Goal: Information Seeking & Learning: Learn about a topic

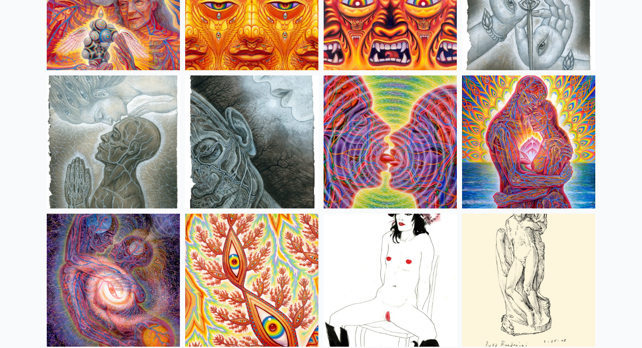
scroll to position [2790, 0]
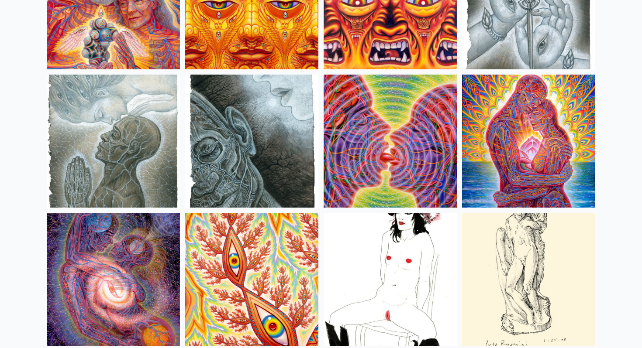
click at [525, 163] on img at bounding box center [528, 141] width 133 height 133
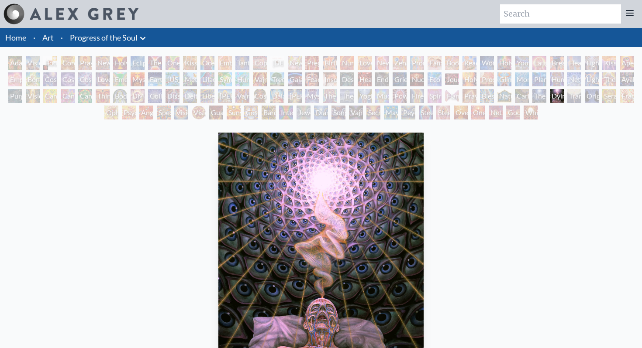
click at [570, 99] on div "Transfiguration" at bounding box center [574, 96] width 14 height 14
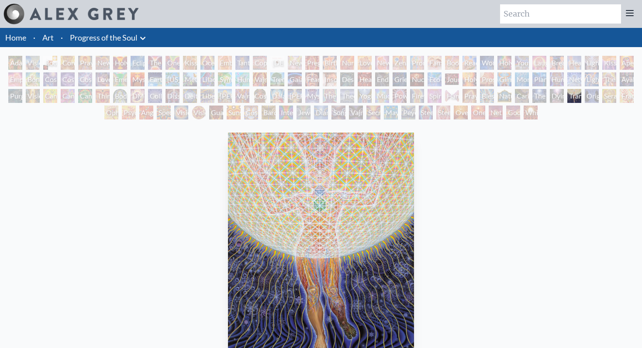
click at [623, 98] on div "[PERSON_NAME] & Eve Visionary Origin of Language Body, Mind, Spirit Contemplati…" at bounding box center [321, 89] width 642 height 66
click at [12, 65] on div "Adam & Eve" at bounding box center [15, 63] width 14 height 14
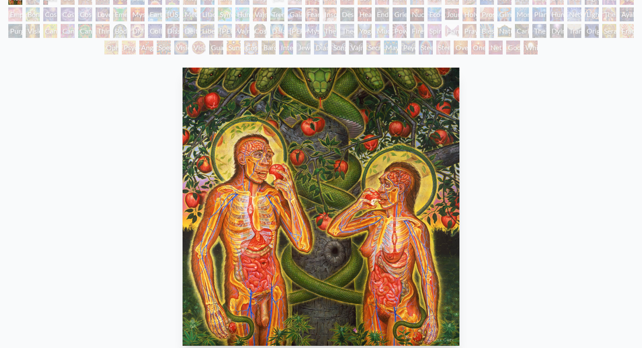
scroll to position [51, 0]
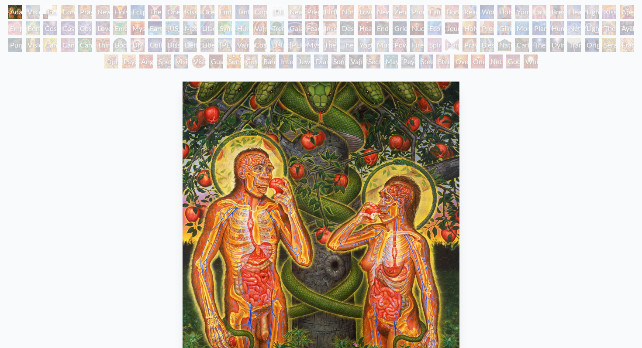
click at [33, 13] on div "Visionary Origin of Language" at bounding box center [33, 12] width 14 height 14
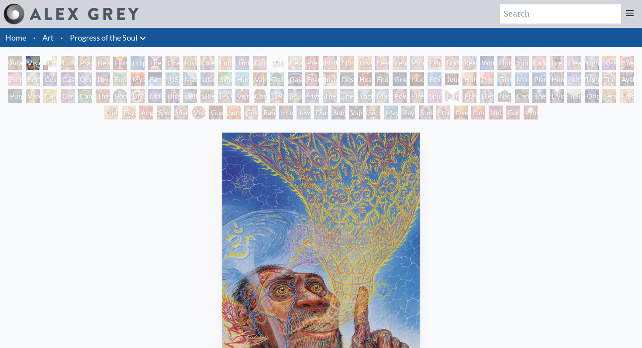
click at [52, 62] on div "Body, Mind, Spirit" at bounding box center [50, 63] width 14 height 14
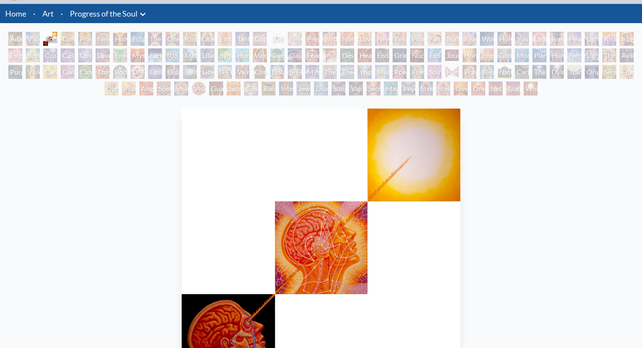
scroll to position [24, 0]
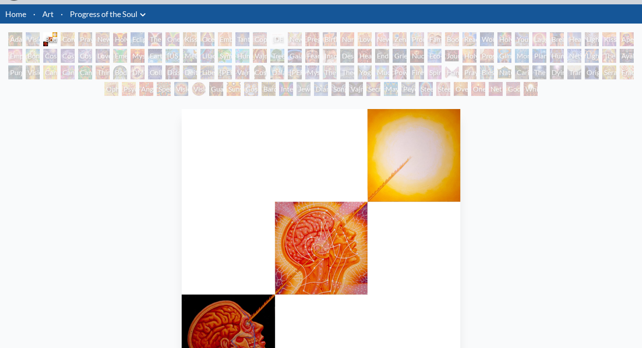
click at [67, 40] on div "Contemplation" at bounding box center [68, 39] width 14 height 14
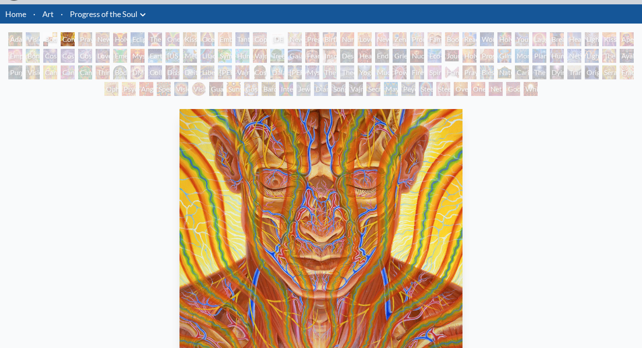
click at [121, 41] on div "Holy Grail" at bounding box center [120, 39] width 14 height 14
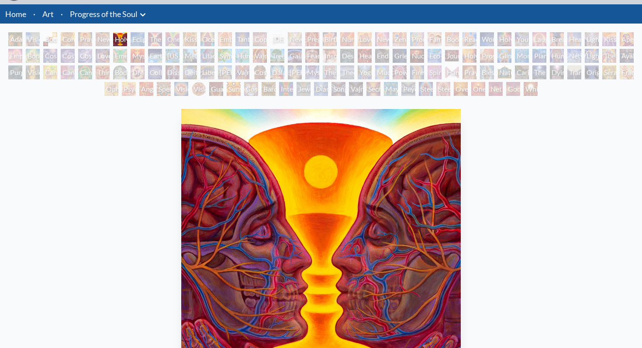
click at [159, 40] on div "The Kiss" at bounding box center [155, 39] width 14 height 14
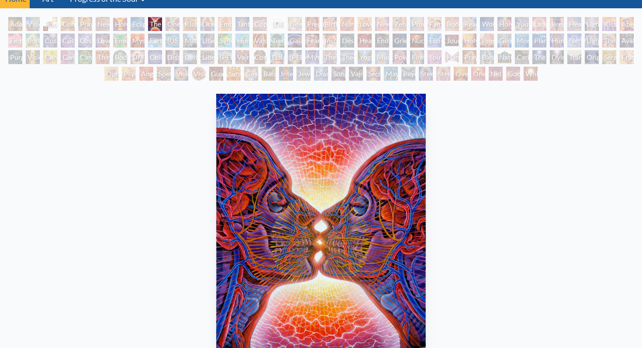
scroll to position [24, 0]
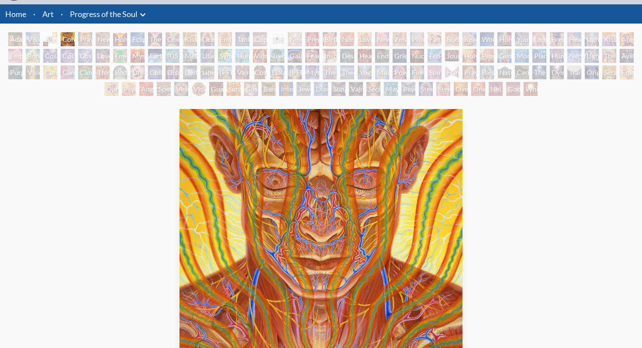
click at [448, 59] on div "Journey of the Wounded Healer" at bounding box center [452, 56] width 14 height 14
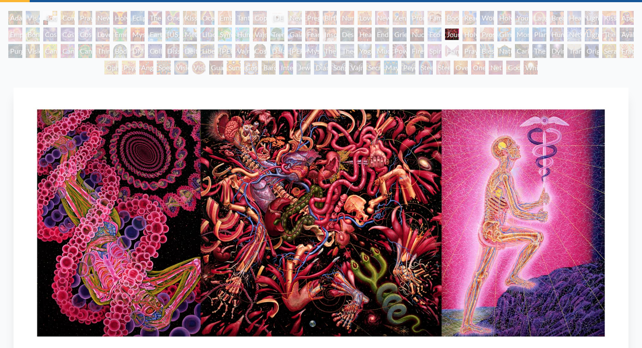
scroll to position [38, 0]
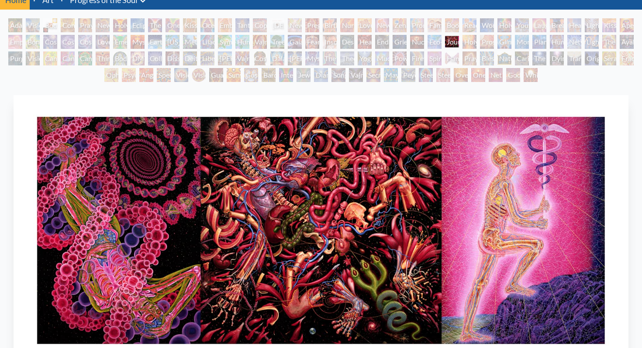
click at [147, 67] on div "[PERSON_NAME] & Eve Visionary Origin of Language Body, Mind, Spirit Contemplati…" at bounding box center [321, 51] width 642 height 66
click at [150, 61] on div "Collective Vision" at bounding box center [155, 58] width 14 height 14
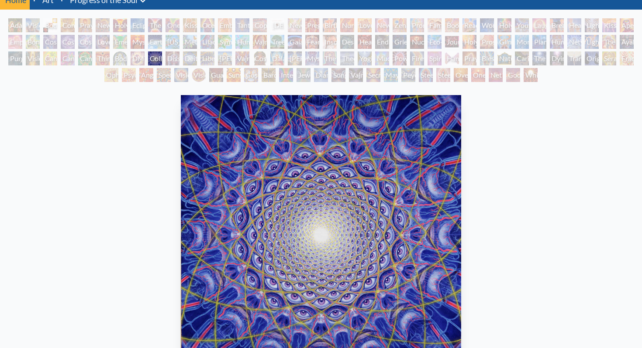
click at [323, 57] on div "The Seer" at bounding box center [330, 58] width 14 height 14
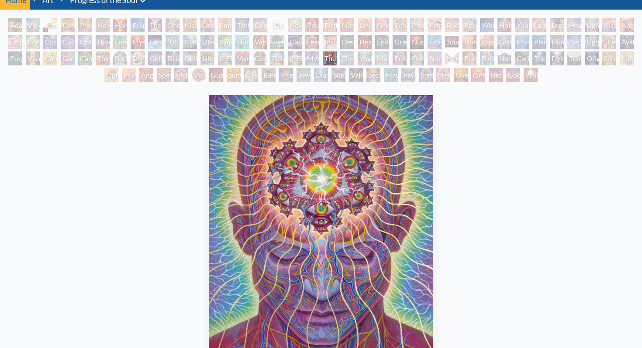
click at [306, 59] on div "Mystic Eye" at bounding box center [312, 58] width 14 height 14
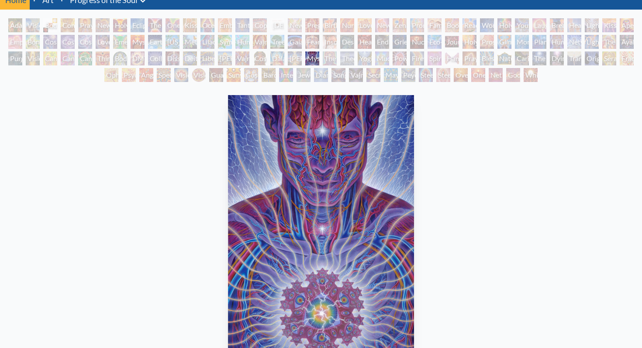
click at [291, 60] on div "[PERSON_NAME]" at bounding box center [295, 58] width 14 height 14
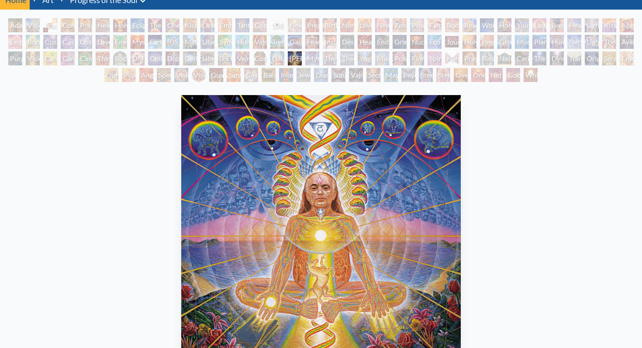
click at [270, 60] on div "Dalai Lama" at bounding box center [277, 58] width 14 height 14
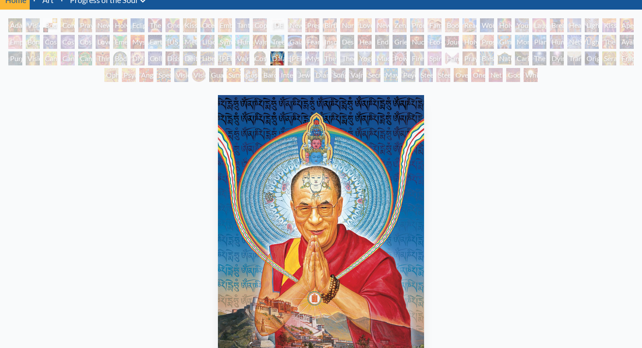
click at [246, 60] on div "Vajra Guru" at bounding box center [242, 58] width 14 height 14
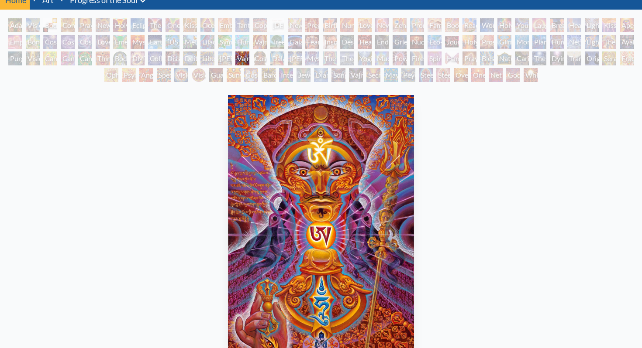
click at [204, 57] on div "Liberation Through Seeing" at bounding box center [207, 58] width 14 height 14
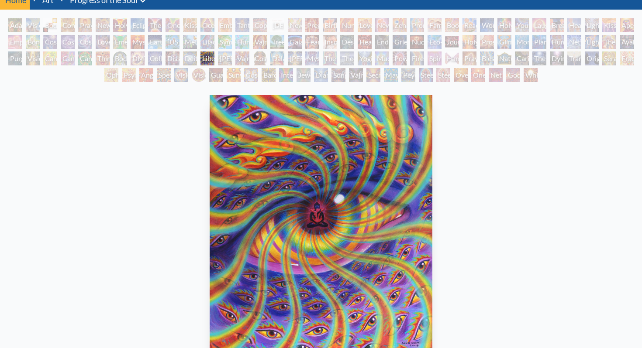
click at [140, 55] on div "DMT - The Spirit Molecule" at bounding box center [137, 58] width 14 height 14
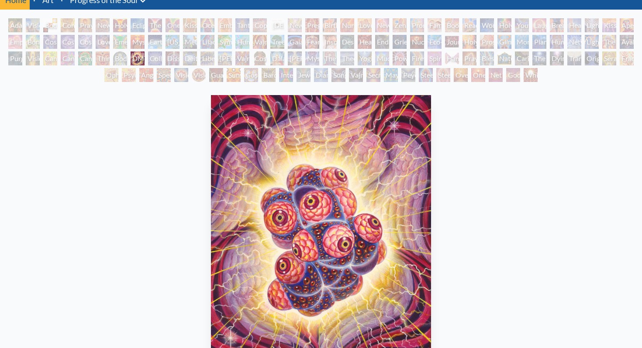
click at [121, 42] on div "Emerald Grail" at bounding box center [120, 42] width 14 height 14
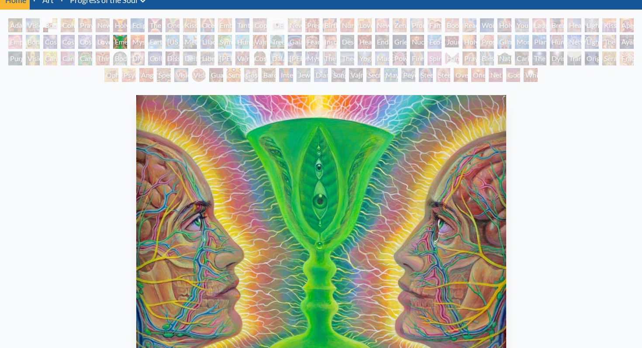
click at [336, 41] on div "Insomnia" at bounding box center [330, 42] width 14 height 14
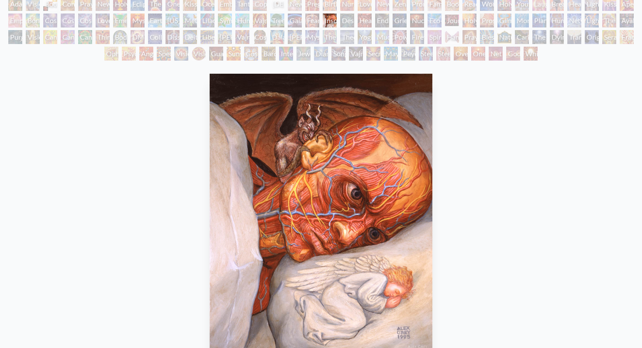
scroll to position [58, 0]
click at [469, 34] on div "Praying Hands" at bounding box center [469, 38] width 14 height 14
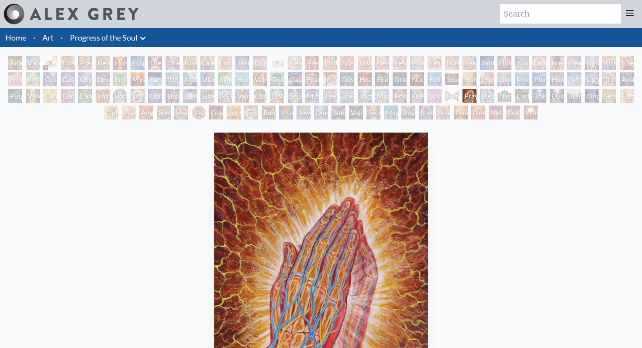
click at [537, 12] on input "search" at bounding box center [560, 13] width 121 height 19
type input "лши"
type input "kissing"
click at [51, 40] on link "Art" at bounding box center [47, 37] width 11 height 12
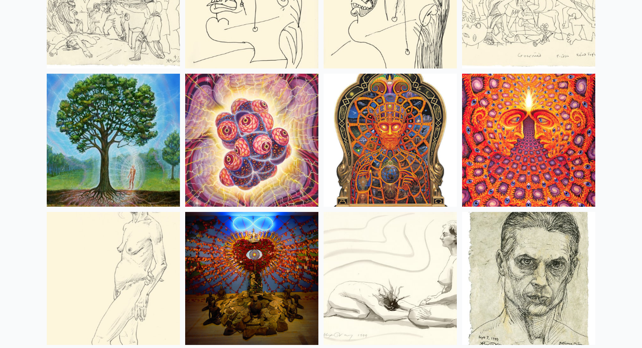
scroll to position [6054, 0]
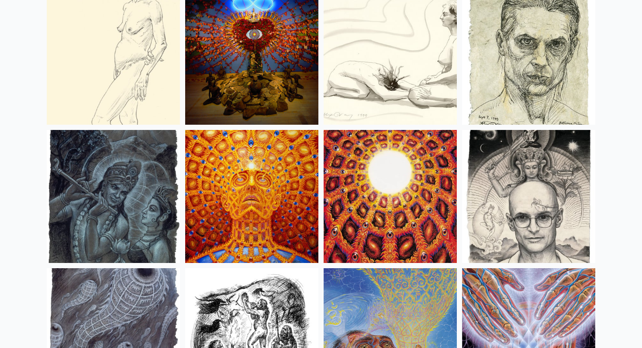
click at [286, 196] on img at bounding box center [251, 196] width 133 height 133
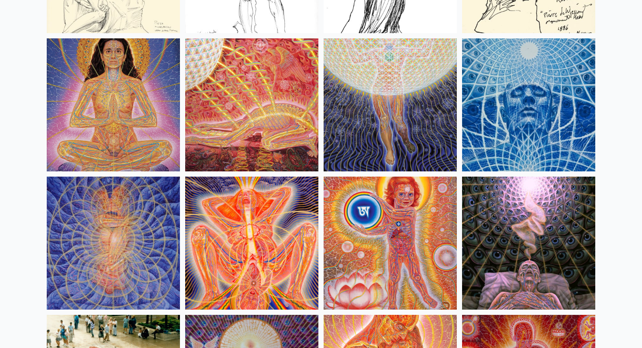
scroll to position [8188, 0]
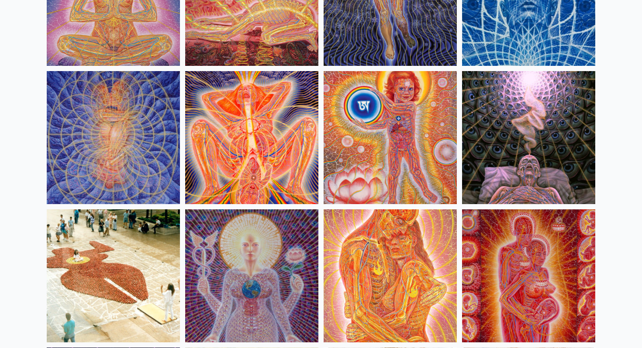
click at [260, 151] on img at bounding box center [251, 137] width 133 height 133
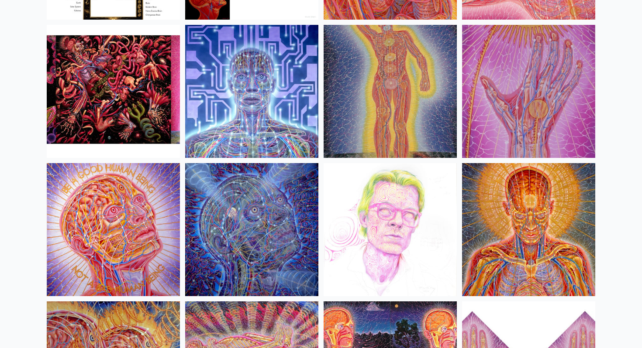
scroll to position [9684, 0]
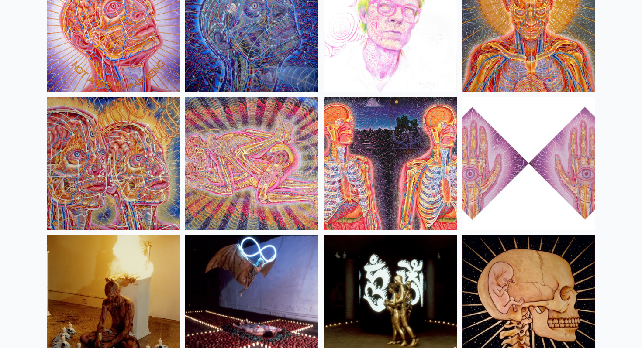
click at [240, 161] on img at bounding box center [251, 163] width 133 height 133
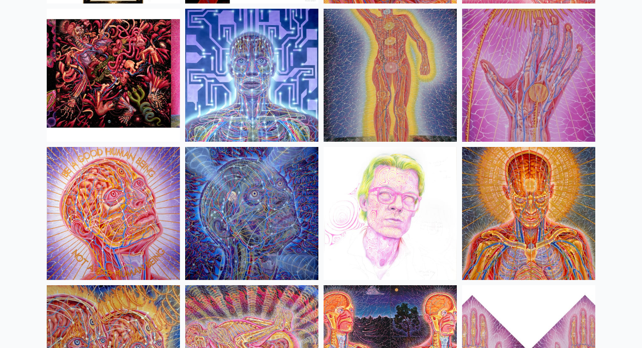
scroll to position [9495, 0]
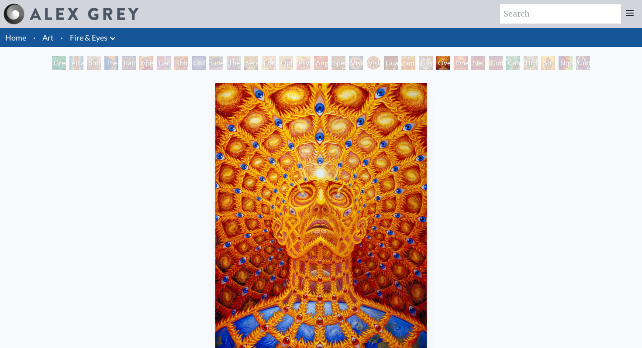
scroll to position [69, 0]
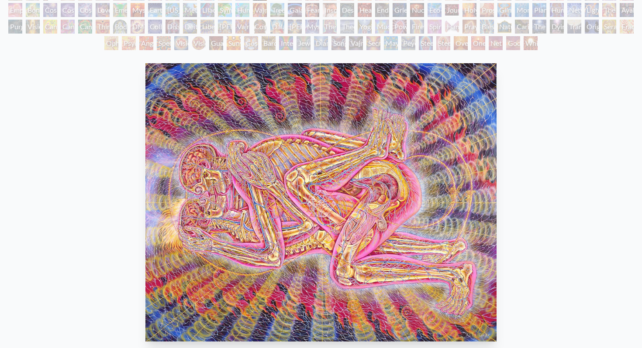
scroll to position [70, 0]
